Goal: Use online tool/utility

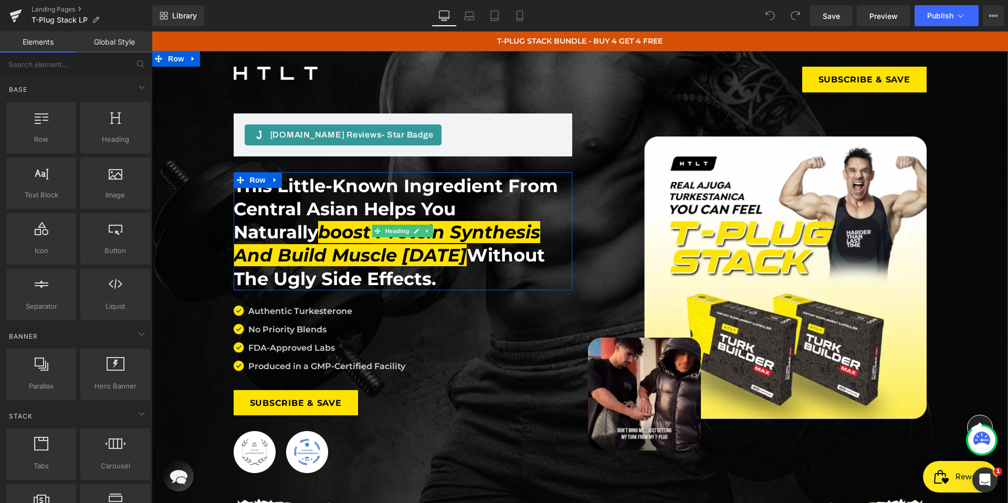
click at [417, 193] on h1 "This little-known ingredient from Central Asian helps you naturally boost prote…" at bounding box center [403, 232] width 339 height 116
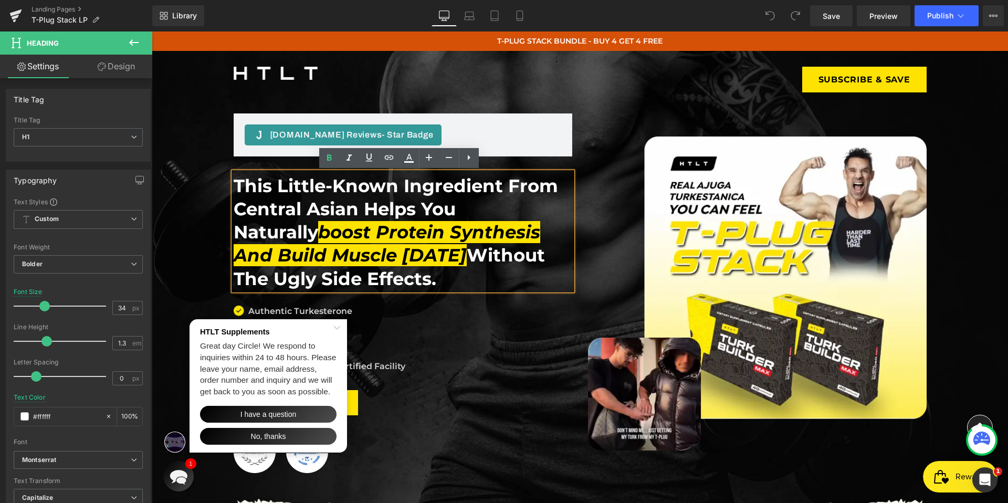
click at [340, 326] on icon "Close Shoutbox" at bounding box center [337, 327] width 6 height 3
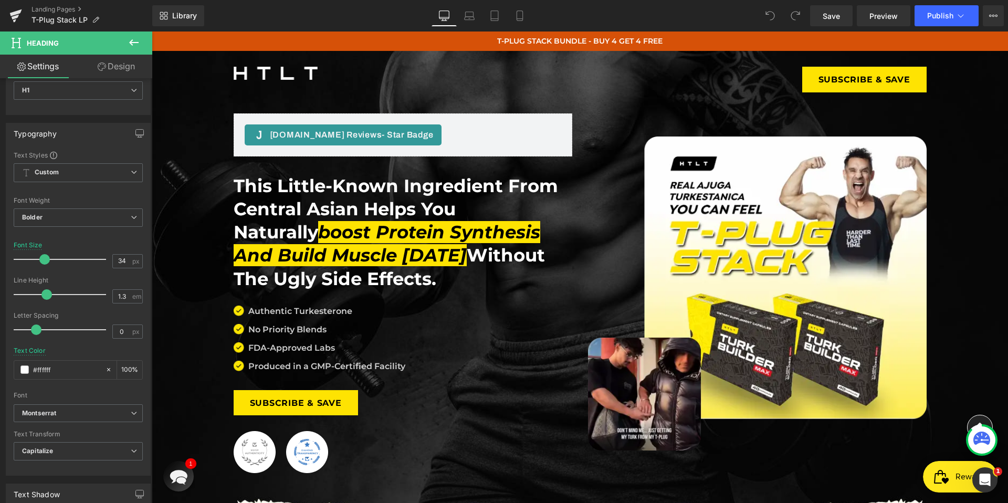
scroll to position [53, 0]
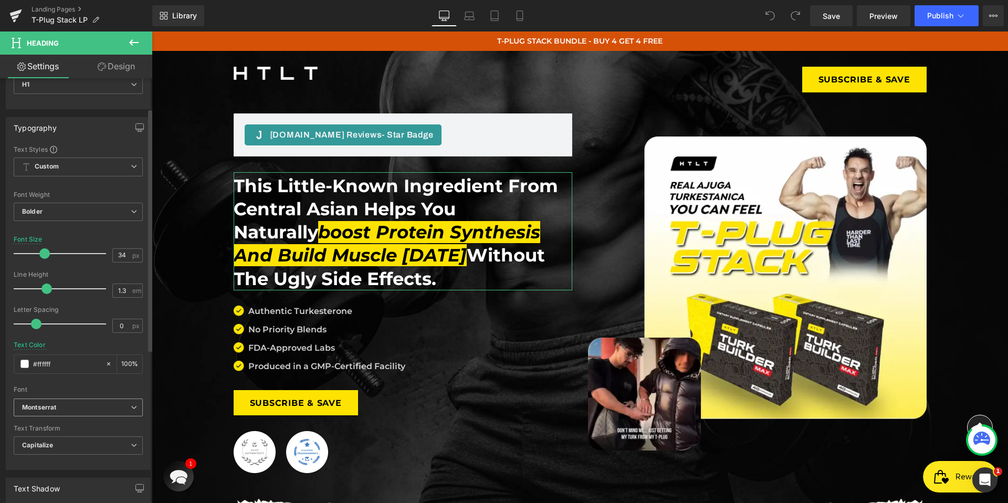
click at [114, 404] on b "Montserrat" at bounding box center [76, 407] width 109 height 9
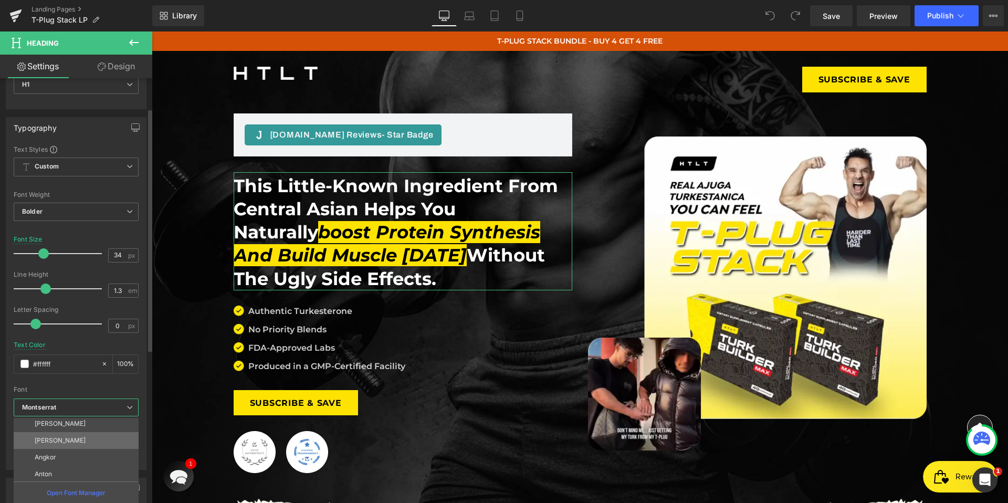
scroll to position [38, 0]
click at [81, 496] on p "Open Font Manager" at bounding box center [76, 492] width 59 height 9
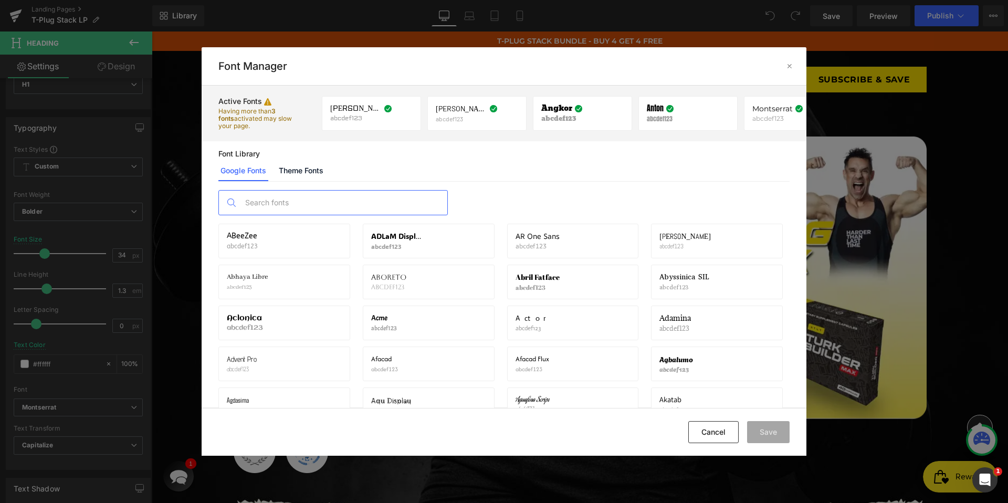
click at [348, 201] on input "text" at bounding box center [343, 203] width 207 height 24
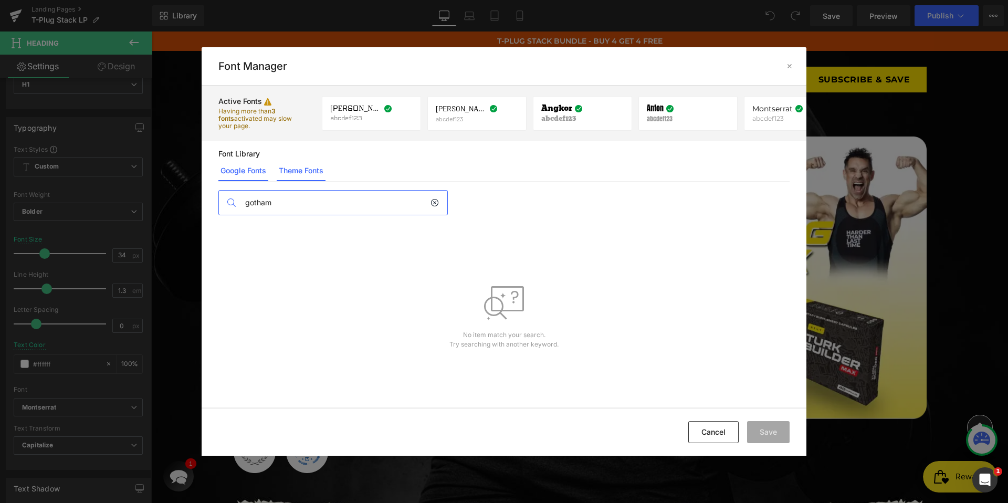
type input "gotham"
click at [309, 167] on link "Theme Fonts" at bounding box center [301, 170] width 49 height 21
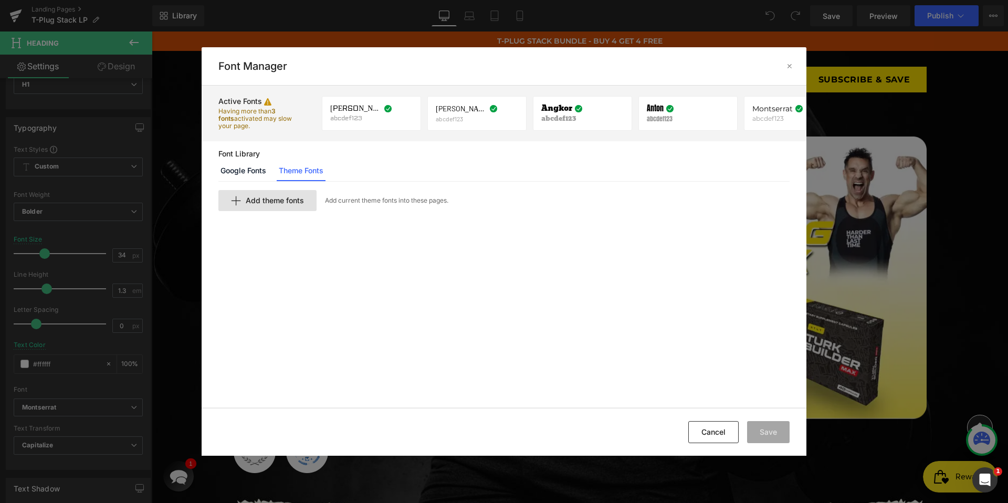
click at [288, 198] on span "Add theme fonts" at bounding box center [275, 200] width 58 height 8
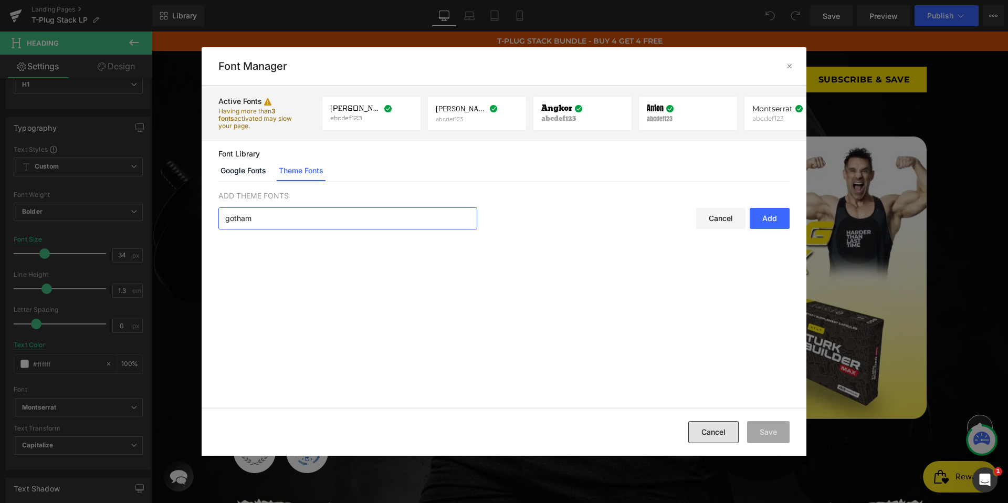
type input "gotham"
click at [698, 436] on button "Cancel" at bounding box center [713, 432] width 50 height 22
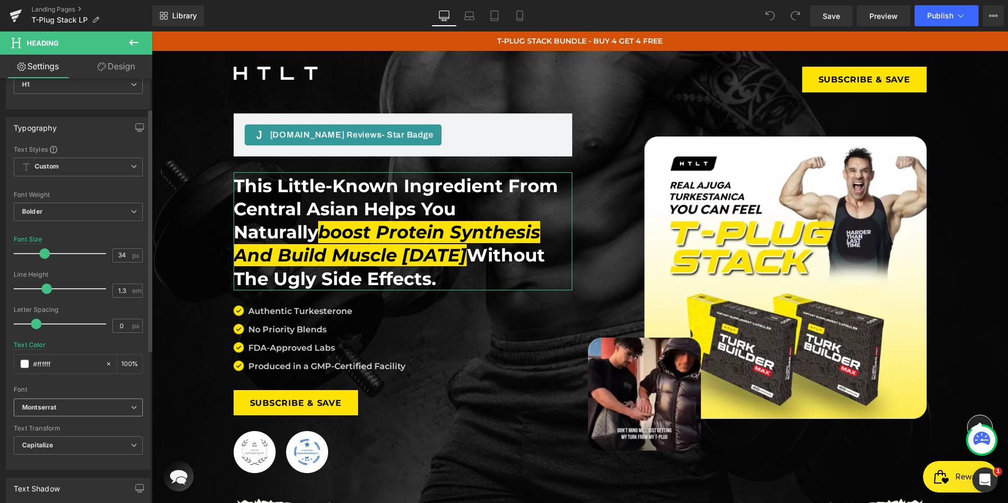
click at [79, 411] on b "Montserrat" at bounding box center [76, 407] width 109 height 9
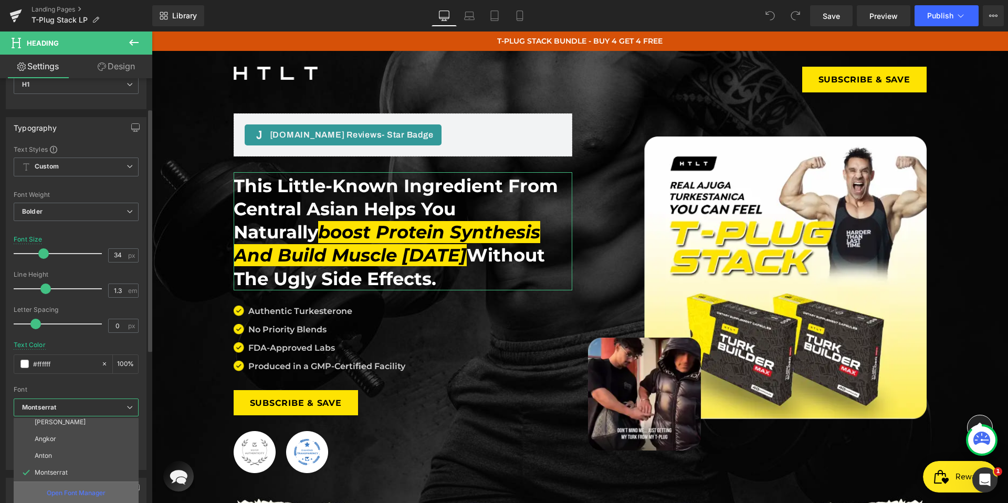
click at [80, 494] on p "Open Font Manager" at bounding box center [76, 492] width 59 height 9
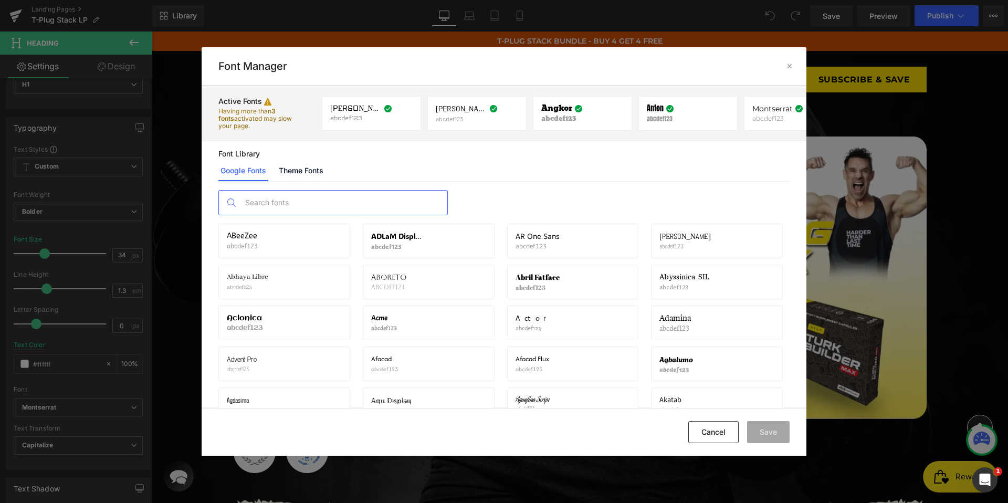
click at [319, 212] on input "text" at bounding box center [343, 203] width 207 height 24
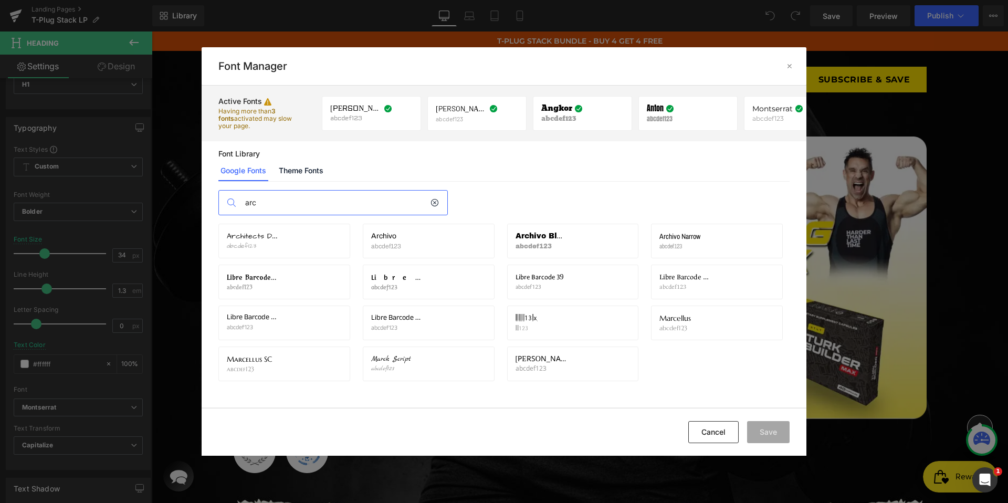
type input "arc"
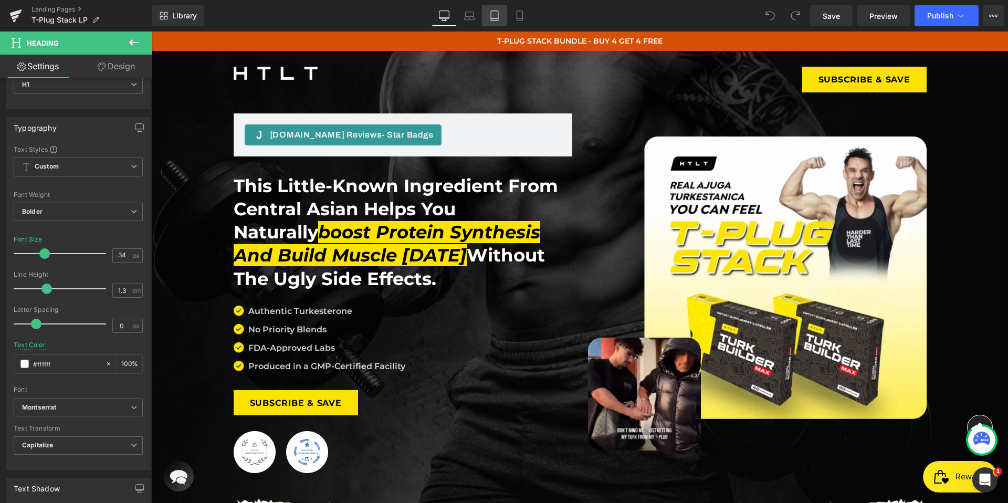
click at [503, 17] on link "Tablet" at bounding box center [494, 15] width 25 height 21
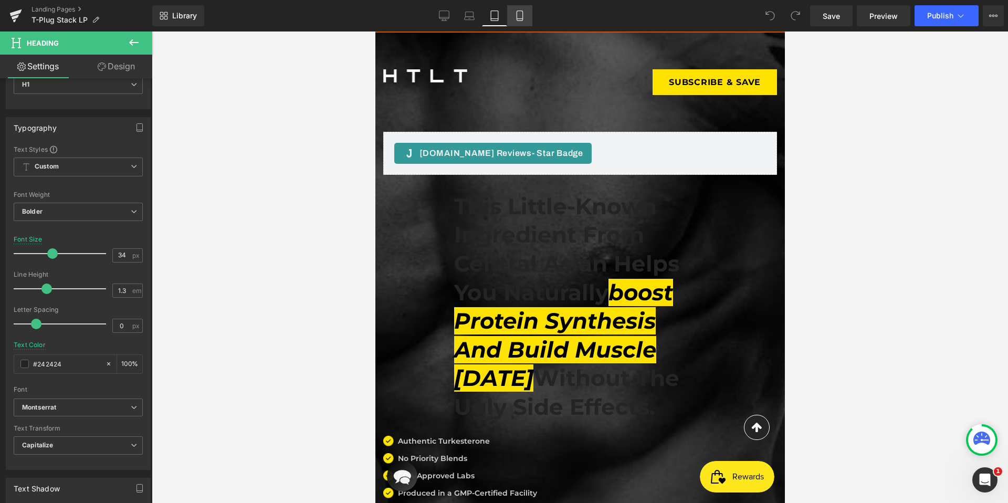
click at [517, 16] on icon at bounding box center [520, 16] width 6 height 10
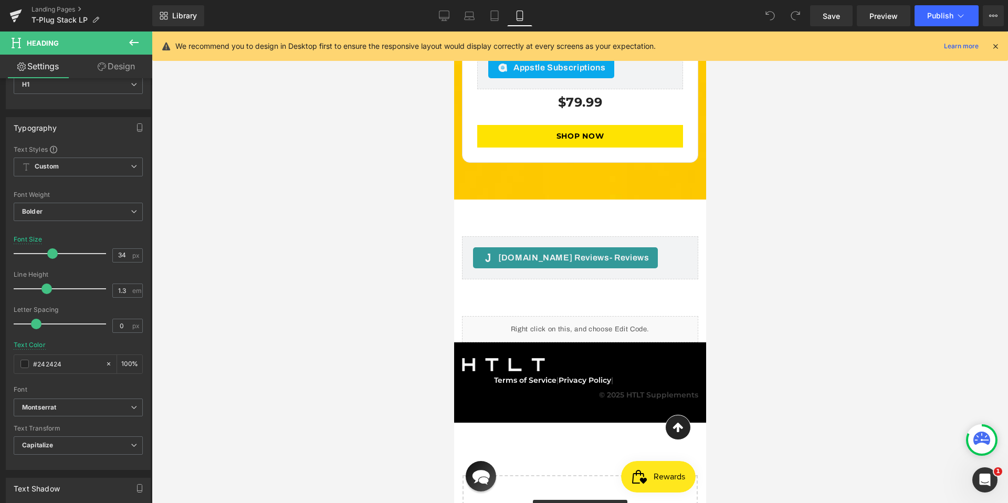
scroll to position [6130, 0]
